Goal: Communication & Community: Answer question/provide support

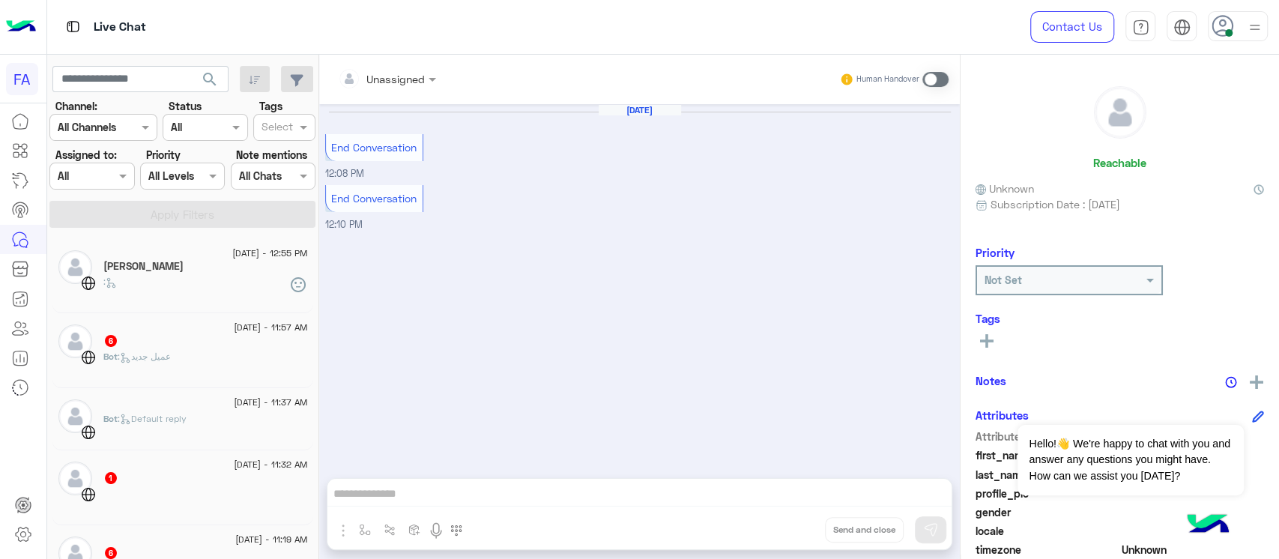
click at [151, 269] on h5 "[PERSON_NAME]" at bounding box center [143, 266] width 80 height 13
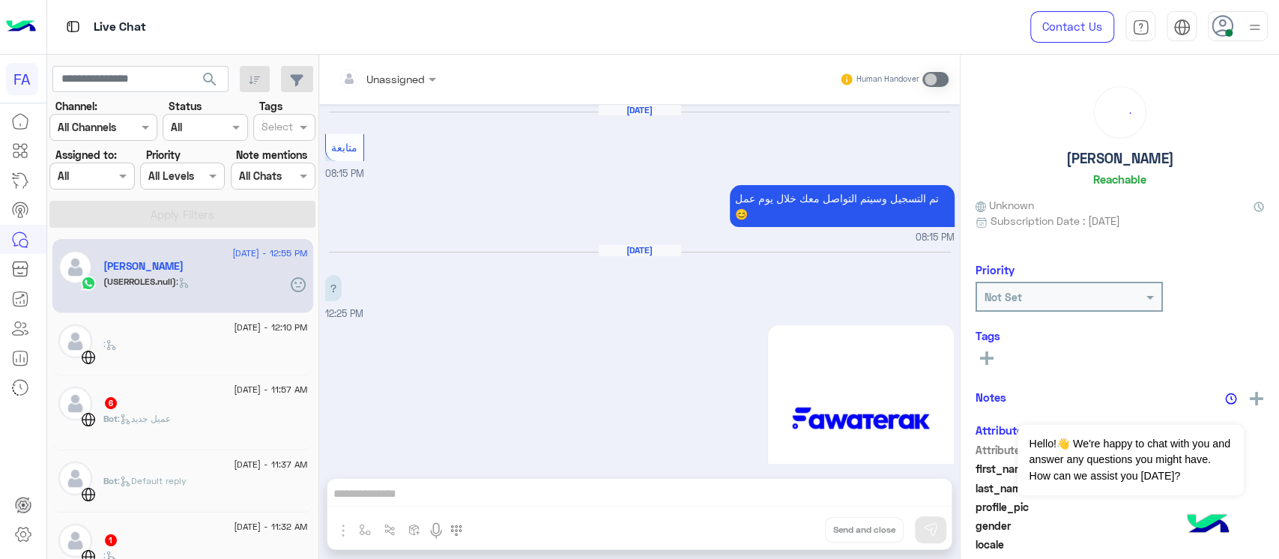
scroll to position [1208, 0]
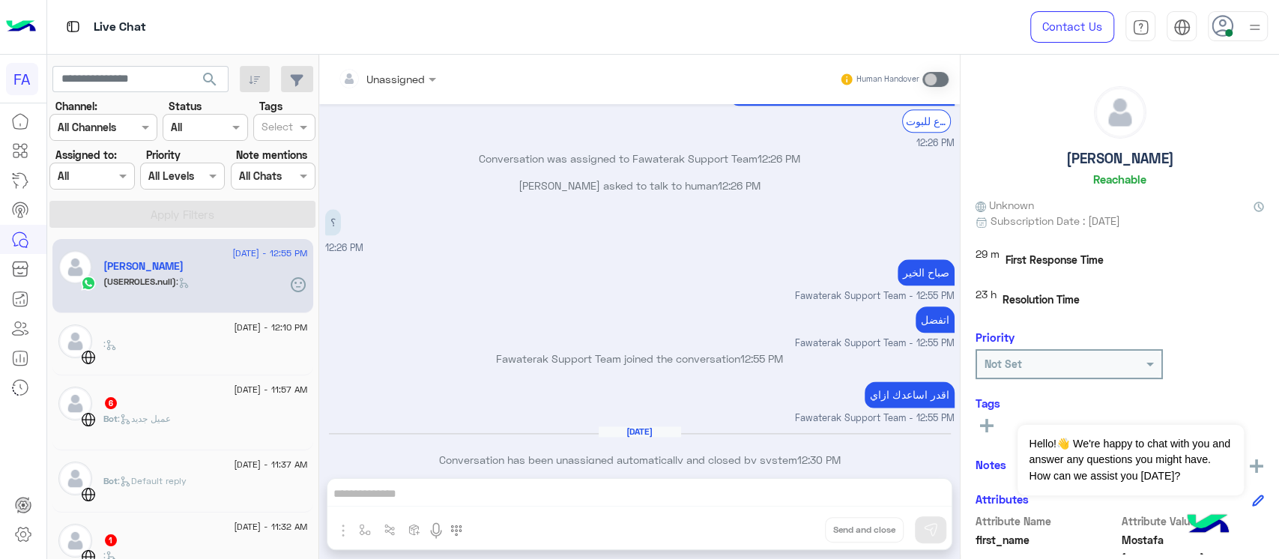
click at [134, 333] on div "[DATE] - 12:10 PM" at bounding box center [205, 329] width 205 height 10
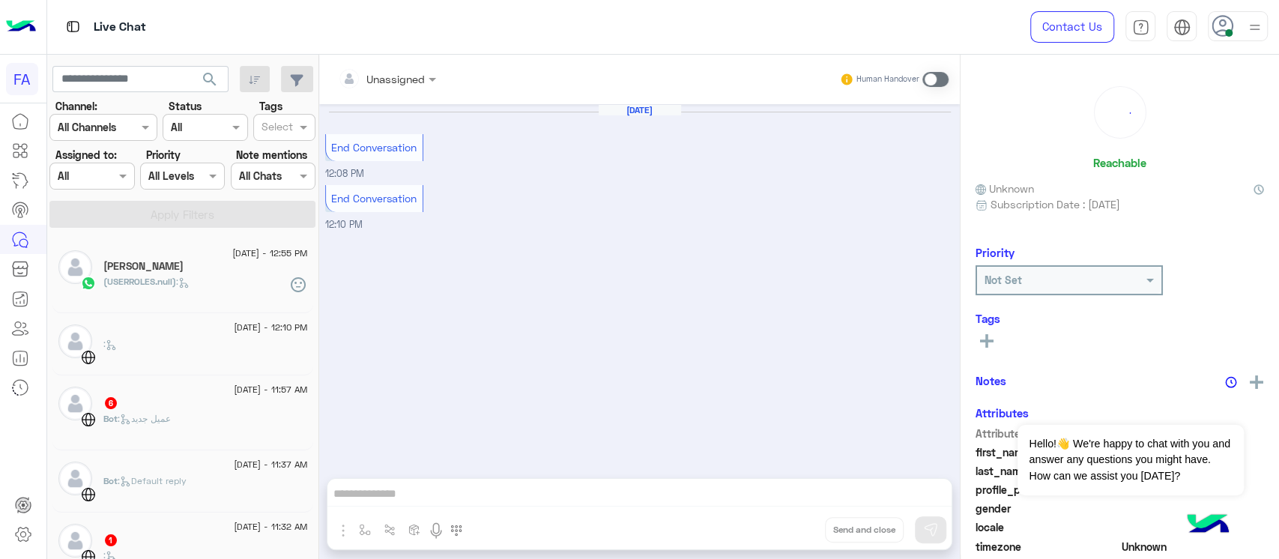
click at [134, 333] on div "[DATE] - 12:10 PM" at bounding box center [205, 329] width 205 height 10
click at [132, 331] on div "[DATE] - 12:10 PM" at bounding box center [205, 329] width 205 height 10
click at [160, 418] on span ": عميل جديد" at bounding box center [144, 418] width 53 height 11
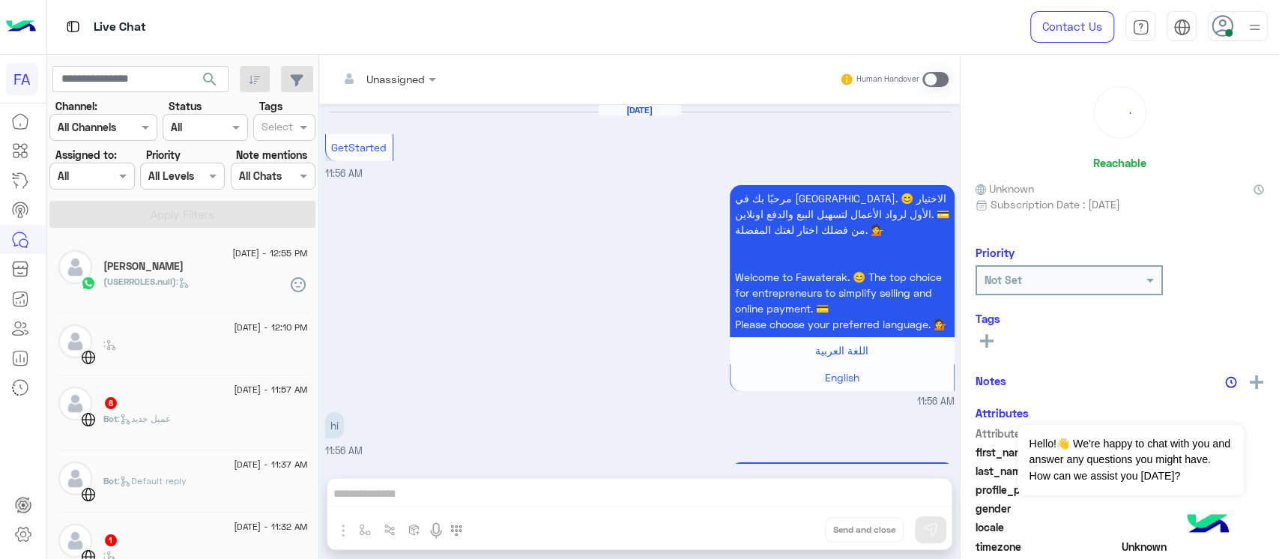
scroll to position [746, 0]
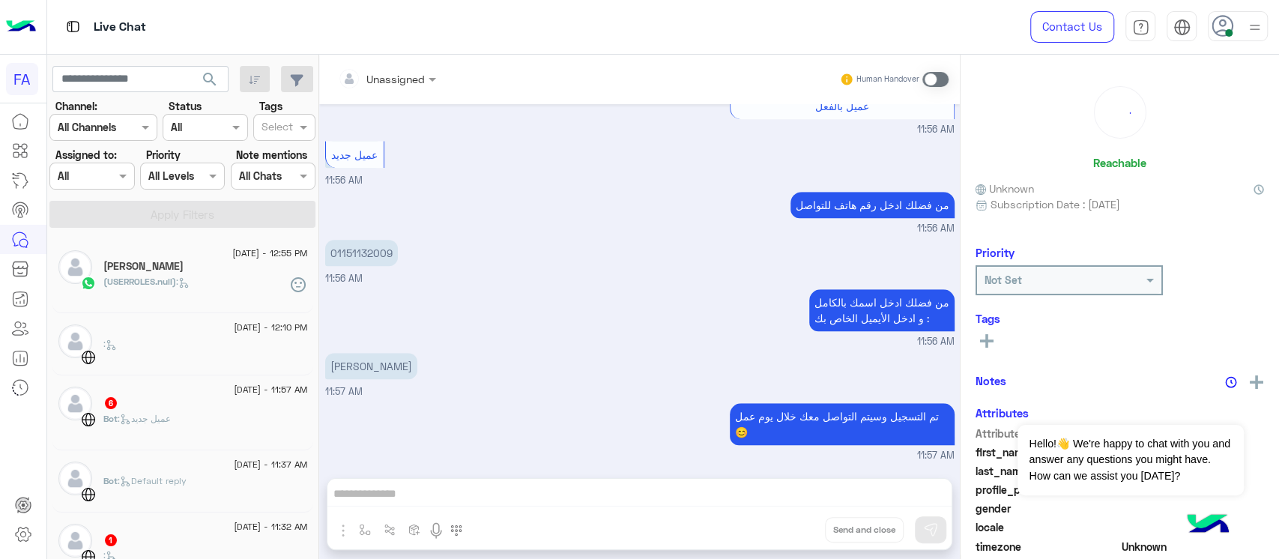
click at [179, 464] on div "[DATE] - 11:37 AM" at bounding box center [205, 466] width 205 height 10
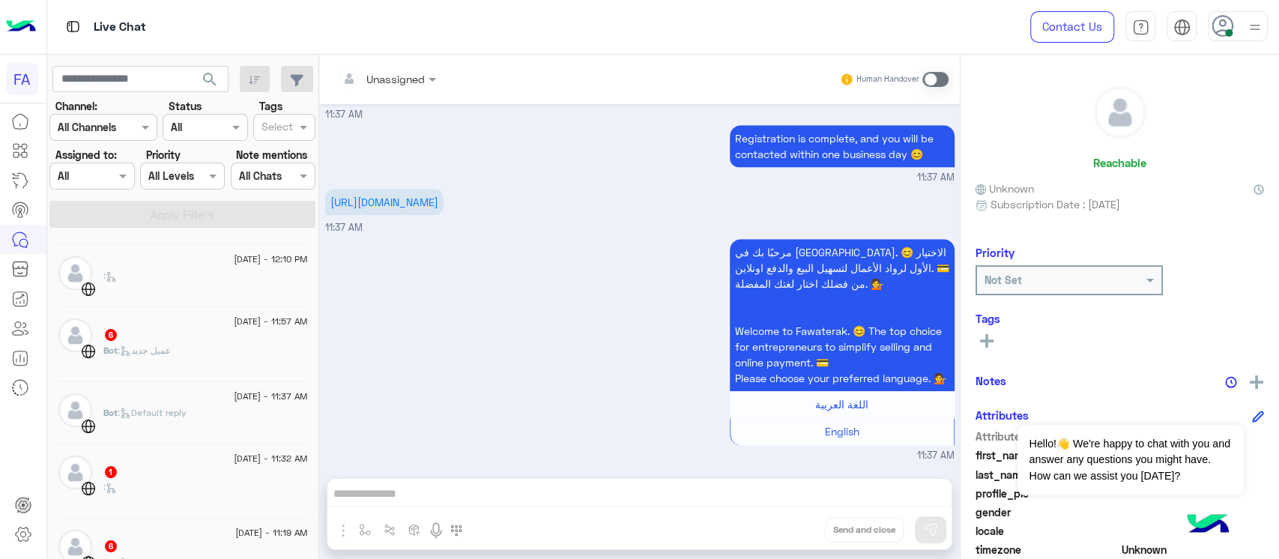
scroll to position [100, 0]
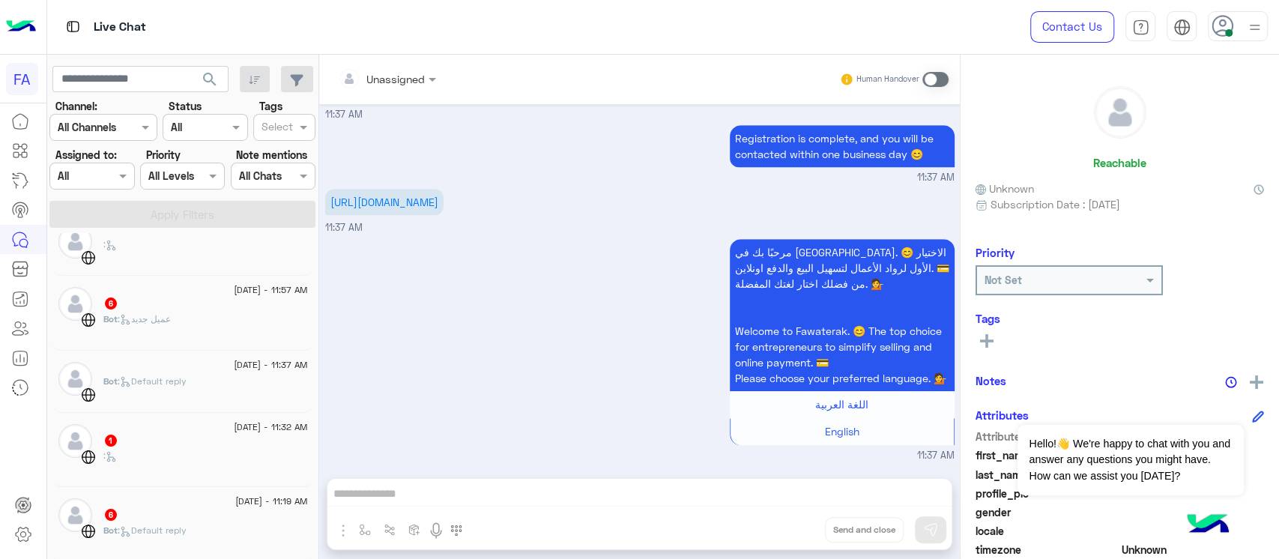
click at [174, 464] on div ":" at bounding box center [205, 462] width 205 height 26
